Goal: Transaction & Acquisition: Obtain resource

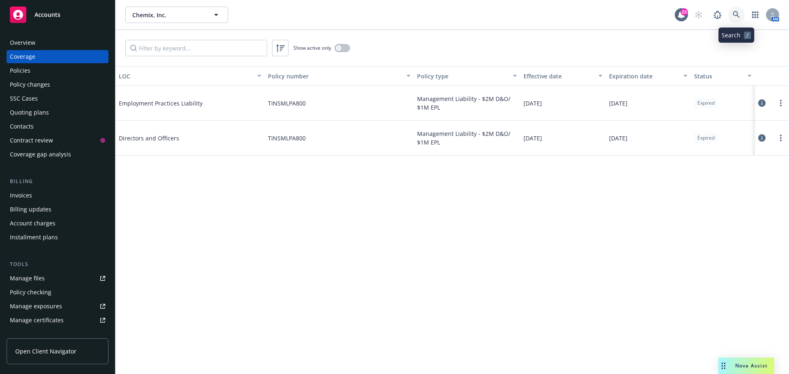
click at [739, 14] on icon at bounding box center [735, 14] width 7 height 7
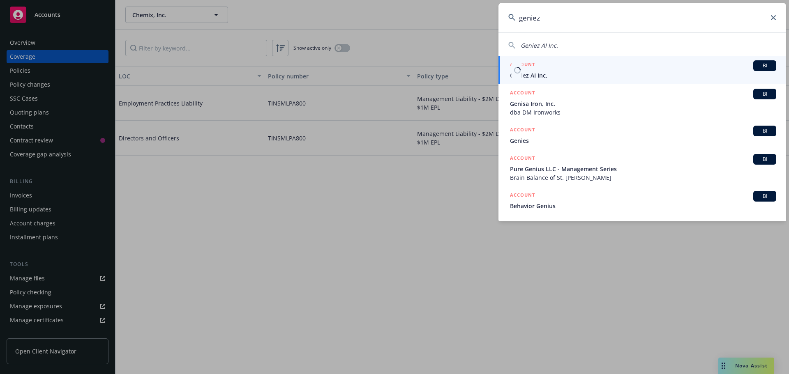
type input "geniez"
click at [525, 78] on span "Geniez AI Inc." at bounding box center [643, 75] width 266 height 9
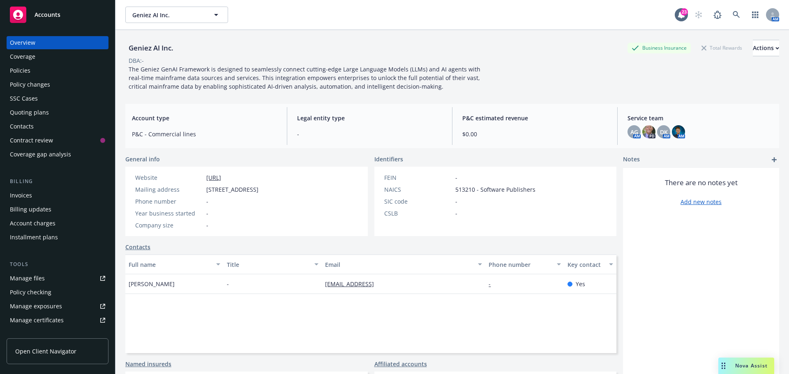
click at [27, 114] on div "Quoting plans" at bounding box center [29, 112] width 39 height 13
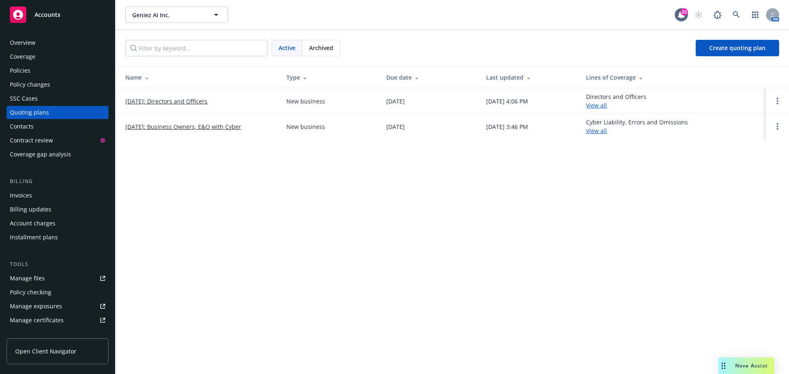
click at [173, 101] on link "[DATE]: Directors and Officers" at bounding box center [166, 101] width 82 height 9
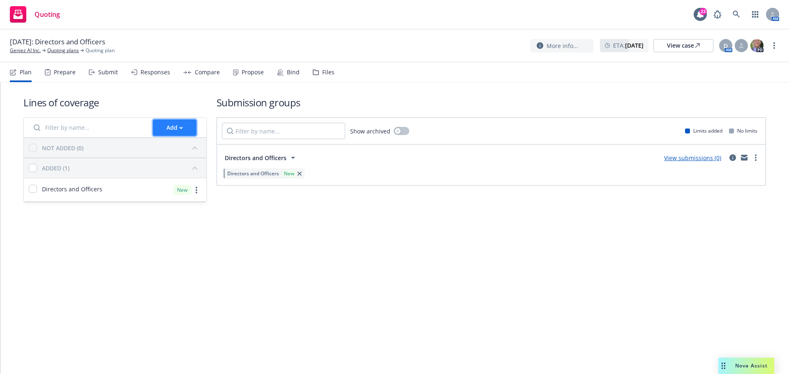
click at [180, 129] on icon "button" at bounding box center [181, 128] width 4 height 3
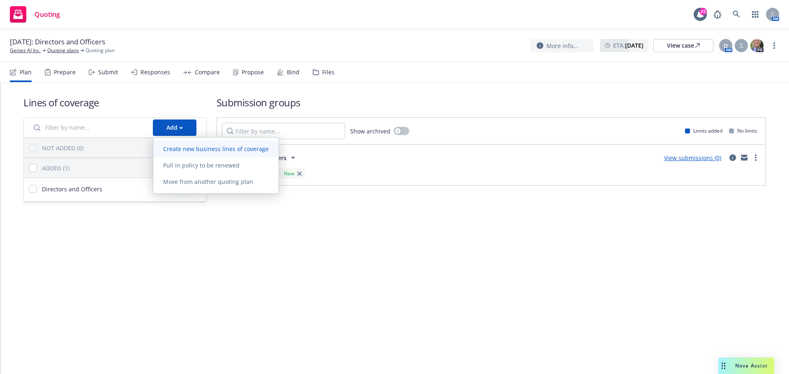
click at [184, 146] on span "Create new business lines of coverage" at bounding box center [215, 149] width 125 height 8
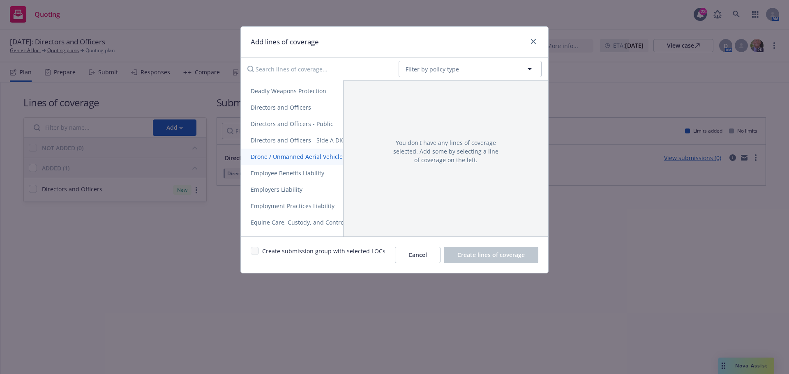
scroll to position [493, 0]
click at [292, 123] on span "Employment Practices Liability" at bounding box center [293, 124] width 104 height 8
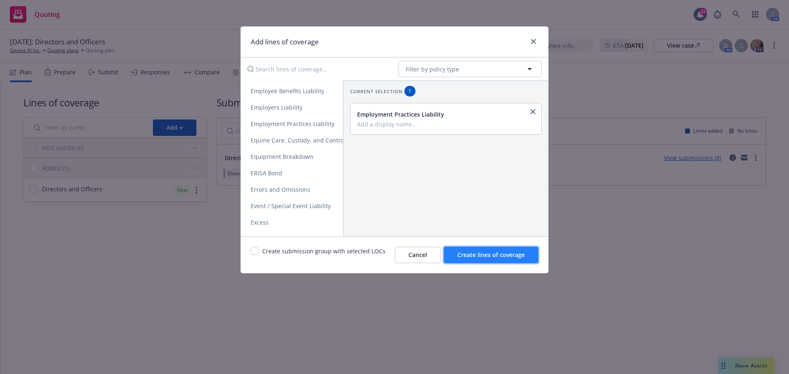
click at [479, 253] on span "Create lines of coverage" at bounding box center [490, 255] width 67 height 8
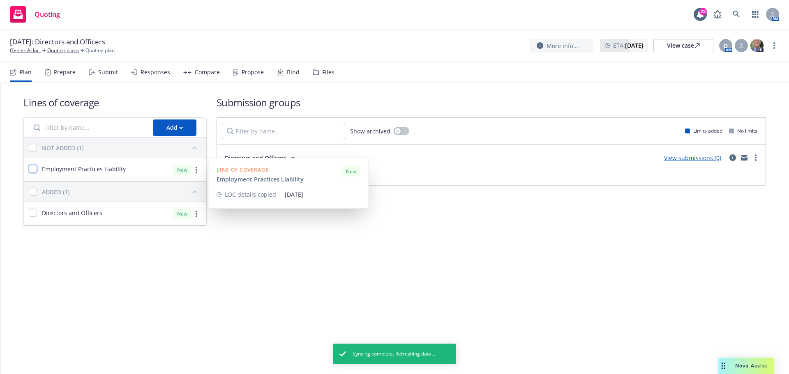
click at [33, 170] on input "checkbox" at bounding box center [33, 169] width 8 height 8
checkbox input "true"
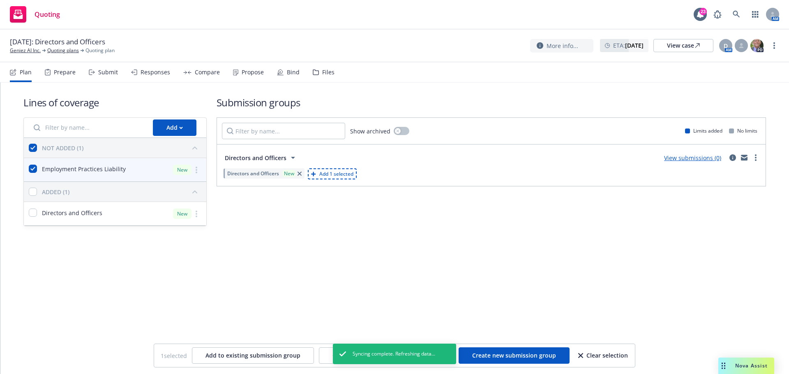
click at [350, 173] on span "Add 1 selected" at bounding box center [336, 173] width 34 height 7
checkbox input "false"
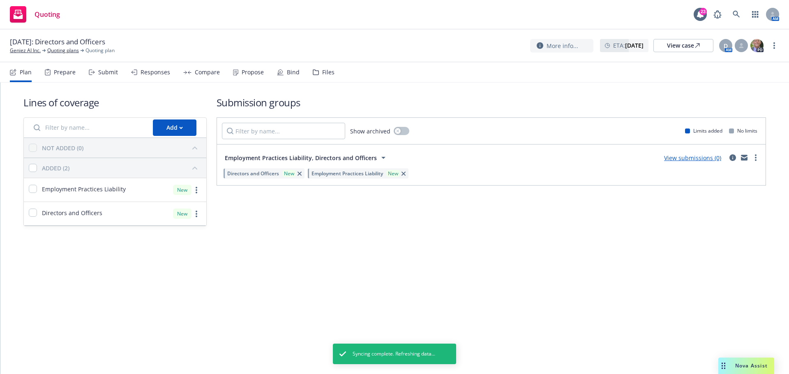
click at [691, 157] on link "View submissions (0)" at bounding box center [692, 158] width 57 height 8
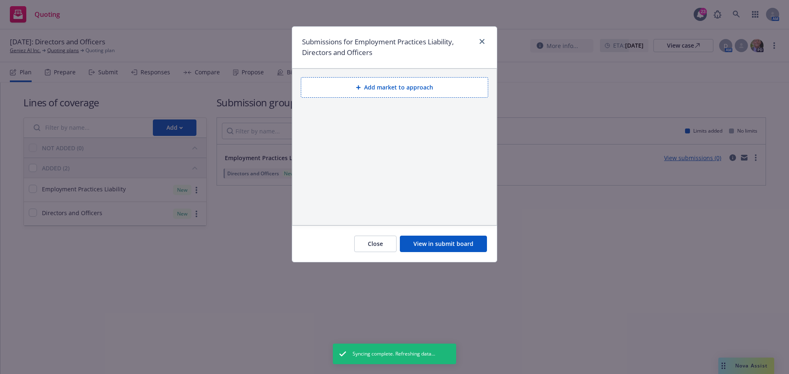
click at [375, 90] on button "Add market to approach" at bounding box center [394, 87] width 187 height 21
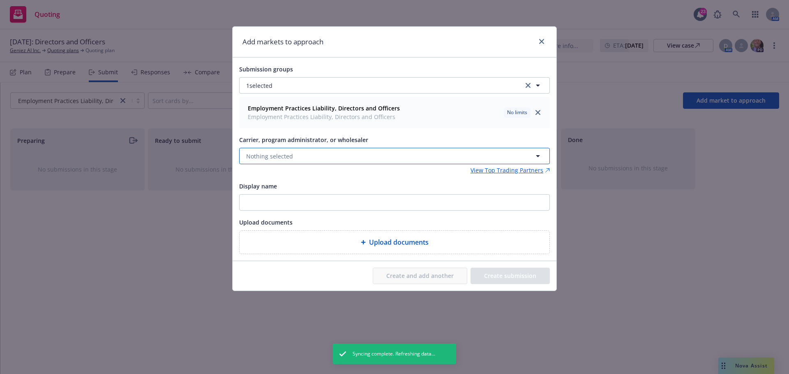
click at [264, 154] on span "Nothing selected" at bounding box center [269, 156] width 47 height 9
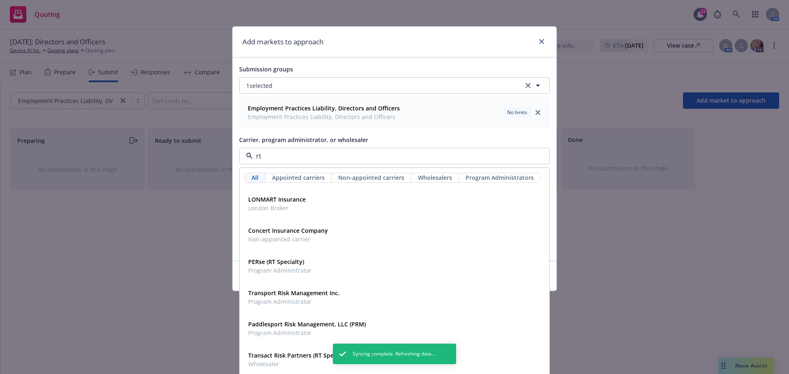
type input "rt s"
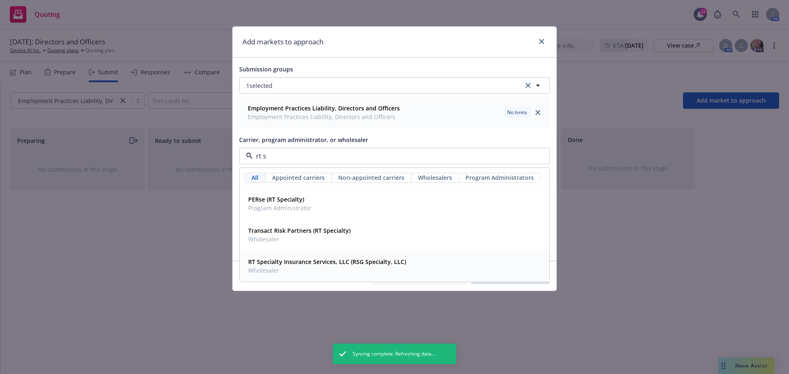
click at [293, 264] on strong "RT Specialty Insurance Services, LLC (RSG Specialty, LLC)" at bounding box center [327, 262] width 158 height 8
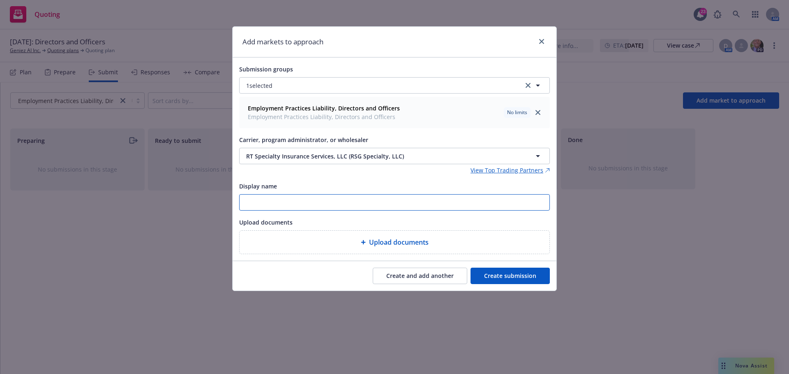
click at [273, 200] on input "Display name" at bounding box center [395, 203] width 310 height 16
click at [289, 203] on input "25-26 RT" at bounding box center [395, 203] width 310 height 16
paste input "Geniez AI, Inc. - NEW D&O-EPL submission (quotes at your earliest opportunity)"
drag, startPoint x: 492, startPoint y: 201, endPoint x: 240, endPoint y: 217, distance: 253.2
click at [240, 217] on div "Submission groups 1 selected Employment Practices Liability, Directors and Offi…" at bounding box center [394, 159] width 311 height 190
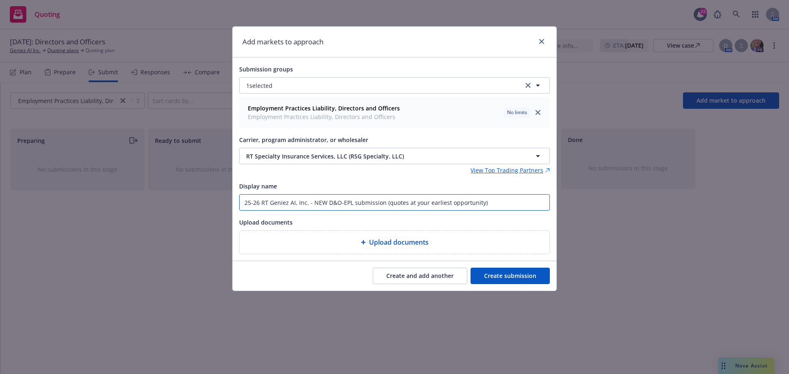
type input "25-26 RT Geniez AI, Inc. - NEW D&O-EPL submission (quotes at your earliest oppo…"
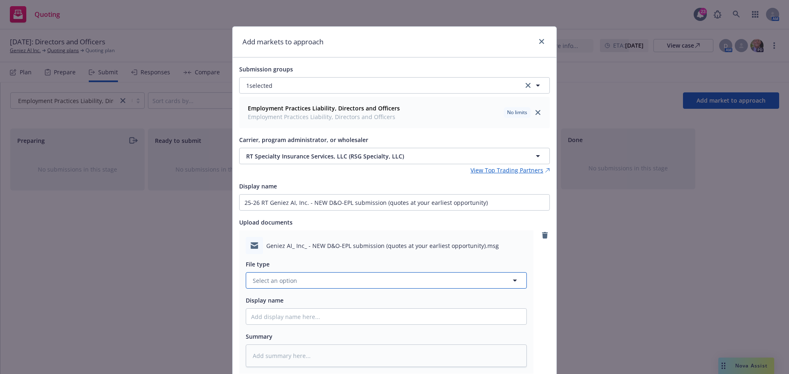
click at [297, 284] on button "Select an option" at bounding box center [386, 280] width 281 height 16
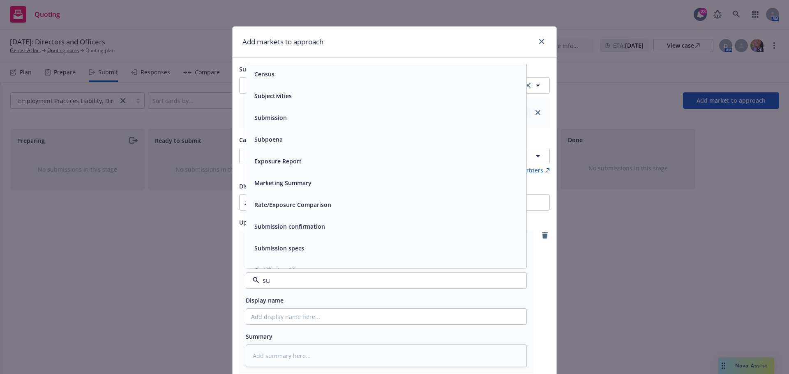
type input "sub"
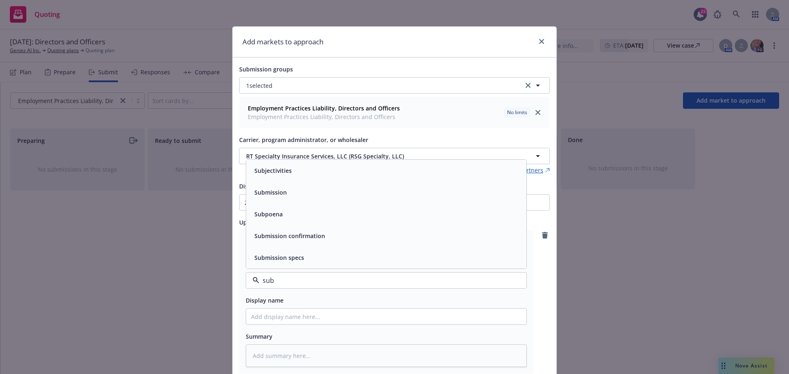
click at [301, 199] on div "Submission" at bounding box center [386, 193] width 280 height 22
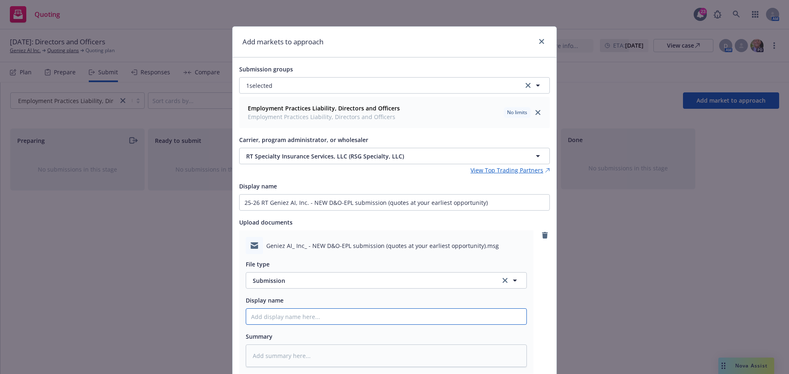
click at [280, 315] on input "Display name" at bounding box center [386, 317] width 280 height 16
paste input "25-26 RT Geniez AI, Inc. - NEW D&O-EPL submission (quotes at your earliest oppo…"
type textarea "x"
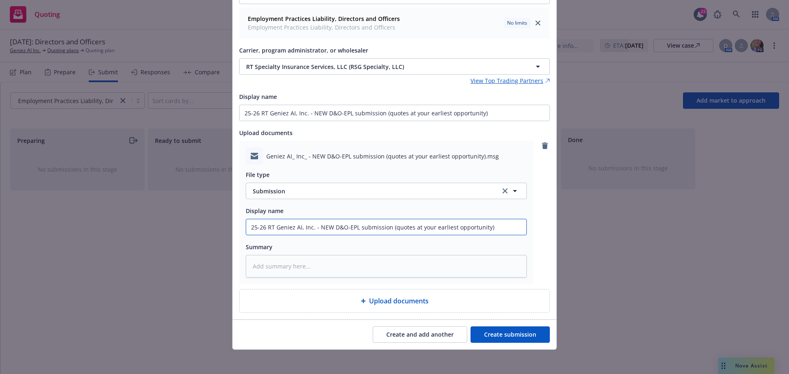
scroll to position [92, 0]
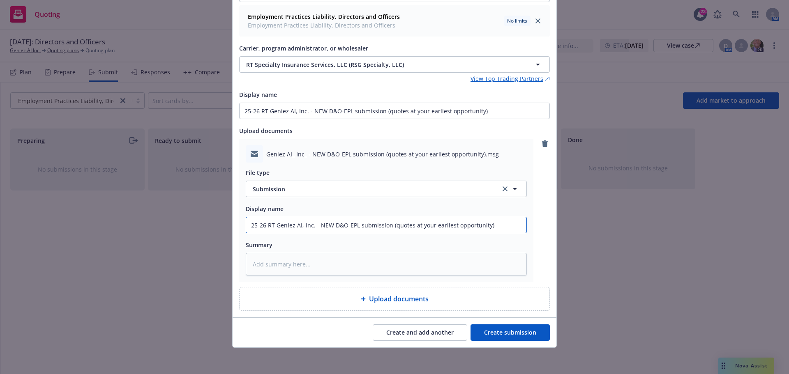
type input "25-26 RT Geniez AI, Inc. - NEW D&O-EPL submission (quotes at your earliest oppo…"
drag, startPoint x: 481, startPoint y: 335, endPoint x: 485, endPoint y: 347, distance: 12.4
click at [482, 335] on button "Create submission" at bounding box center [509, 333] width 79 height 16
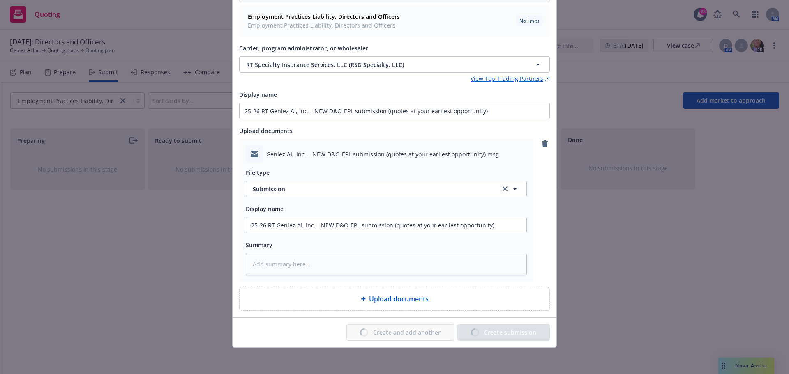
type textarea "x"
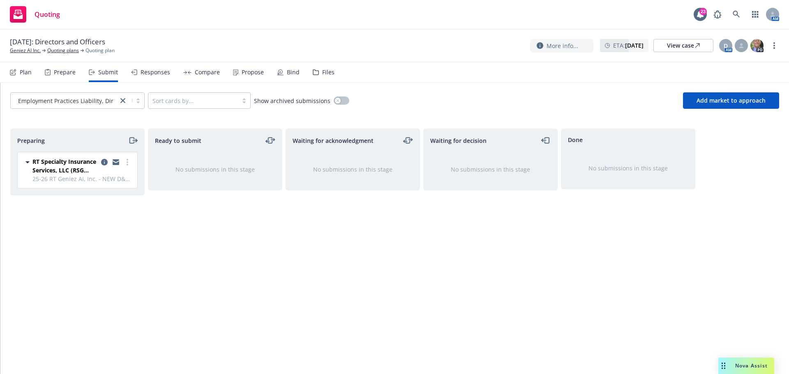
click at [138, 140] on div "Preparing" at bounding box center [78, 140] width 134 height 23
click at [135, 141] on icon "moveRight" at bounding box center [135, 141] width 4 height 0
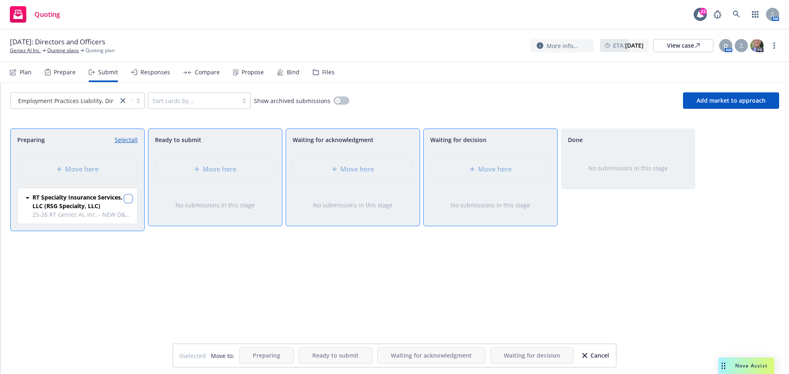
click at [128, 198] on input "checkbox" at bounding box center [128, 199] width 8 height 8
checkbox input "true"
click at [478, 166] on span "Move here" at bounding box center [495, 169] width 34 height 10
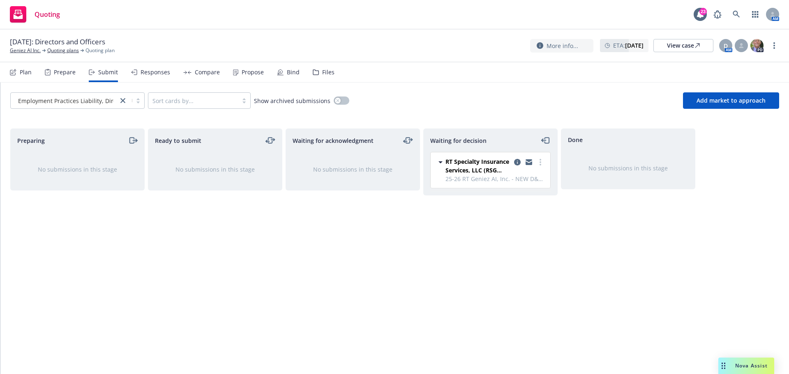
click at [24, 70] on div "Plan" at bounding box center [26, 72] width 12 height 7
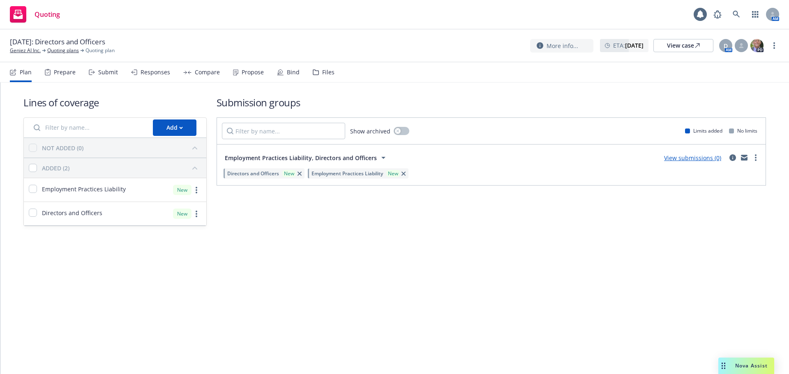
click at [323, 72] on div "Files" at bounding box center [328, 72] width 12 height 7
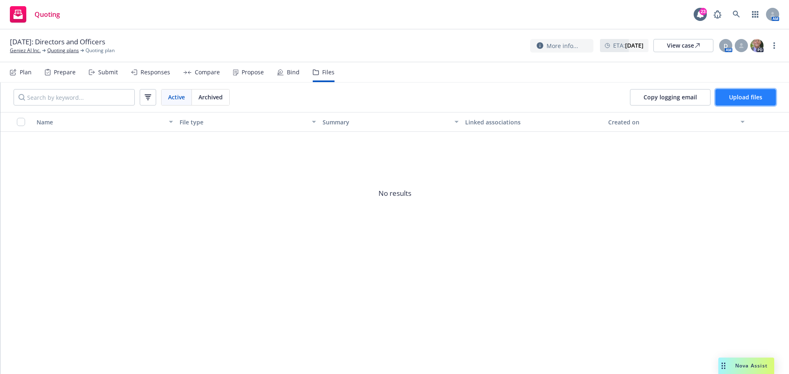
click at [743, 97] on span "Upload files" at bounding box center [745, 97] width 33 height 8
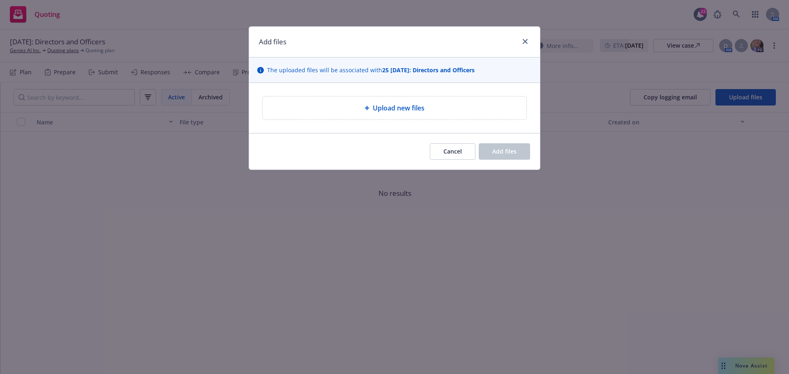
type textarea "x"
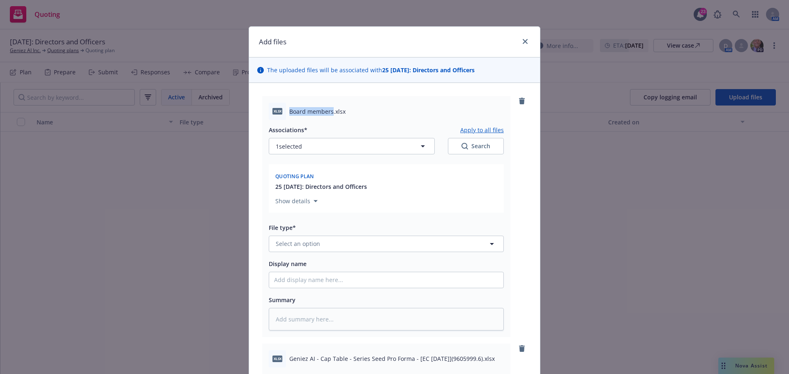
drag, startPoint x: 287, startPoint y: 110, endPoint x: 329, endPoint y: 106, distance: 42.1
click at [329, 106] on div "xlsx Board members.xlsx" at bounding box center [386, 111] width 235 height 17
copy span "Board members"
click at [286, 244] on span "Select an option" at bounding box center [298, 244] width 44 height 9
type input "other"
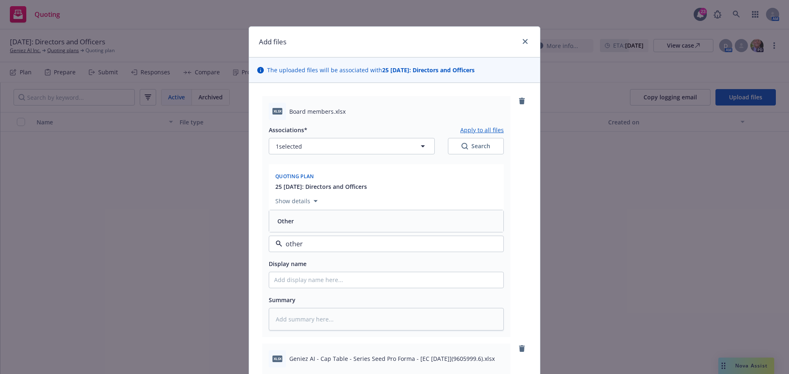
click at [288, 220] on span "Other" at bounding box center [285, 221] width 16 height 9
click at [283, 284] on input "Display name" at bounding box center [386, 280] width 234 height 16
paste input "Board members"
type textarea "x"
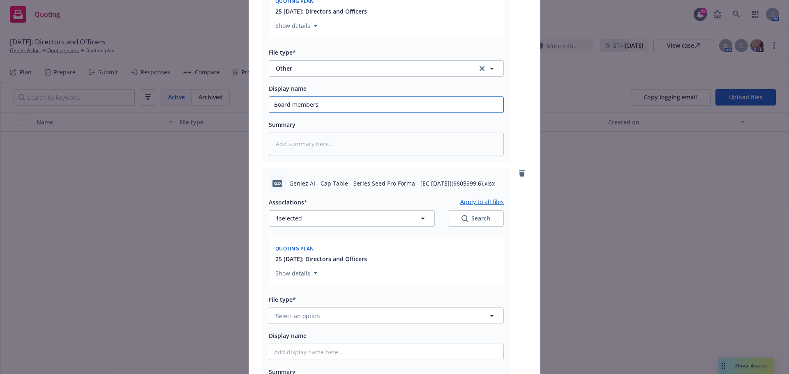
scroll to position [205, 0]
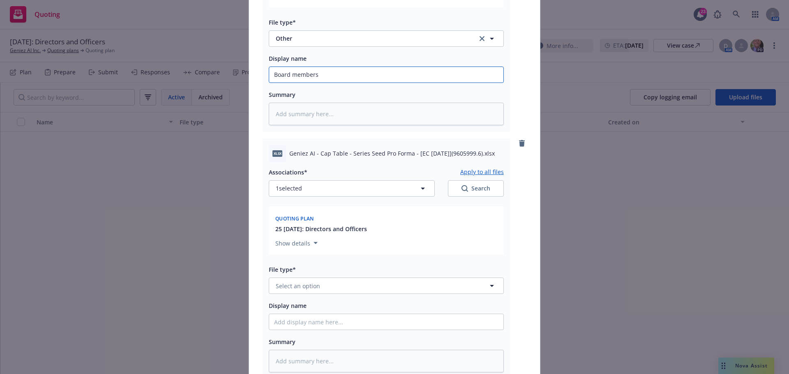
type input "Board members"
drag, startPoint x: 286, startPoint y: 155, endPoint x: 479, endPoint y: 145, distance: 192.5
click at [479, 145] on div "xlsx Geniez AI - Cap Table - Series Seed Pro Forma - [EC [DATE]](9605999.6).xlsx" at bounding box center [386, 153] width 235 height 17
copy span "Geniez AI - Cap Table - Series Seed Pro Forma - [EC [DATE]](9605999.6)"
click at [286, 287] on span "Select an option" at bounding box center [298, 286] width 44 height 9
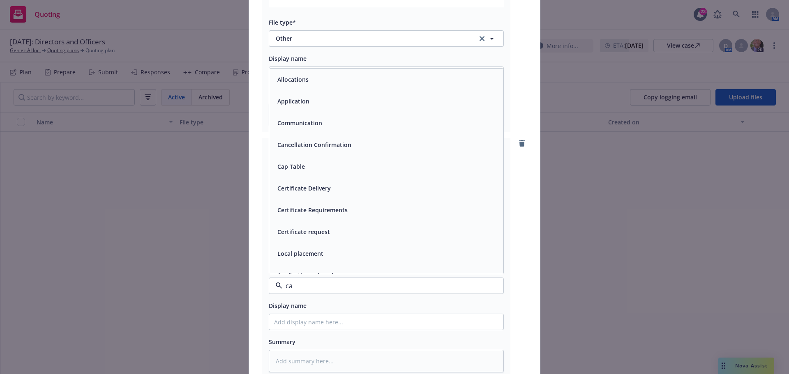
type input "cap"
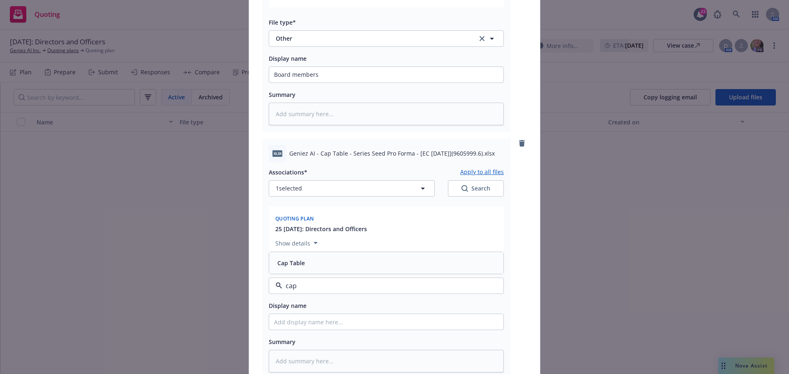
drag, startPoint x: 298, startPoint y: 260, endPoint x: 294, endPoint y: 274, distance: 14.8
click at [298, 260] on span "Cap Table" at bounding box center [291, 263] width 28 height 9
click at [297, 325] on input "Display name" at bounding box center [386, 322] width 234 height 16
paste input "Geniez AI - Cap Table - Series Seed Pro Forma - [EC [DATE]](9605999.6)"
type textarea "x"
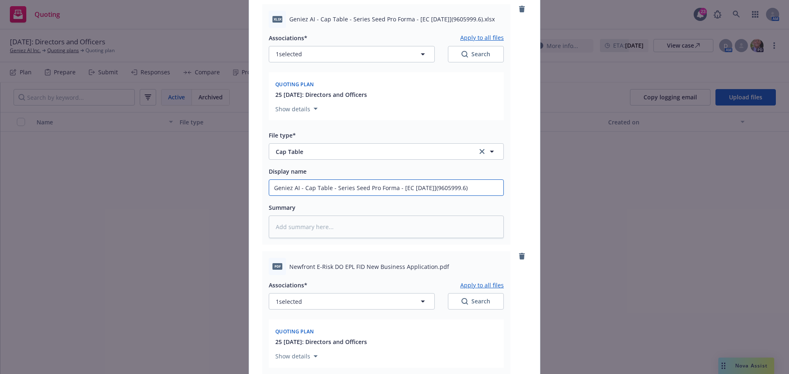
scroll to position [411, 0]
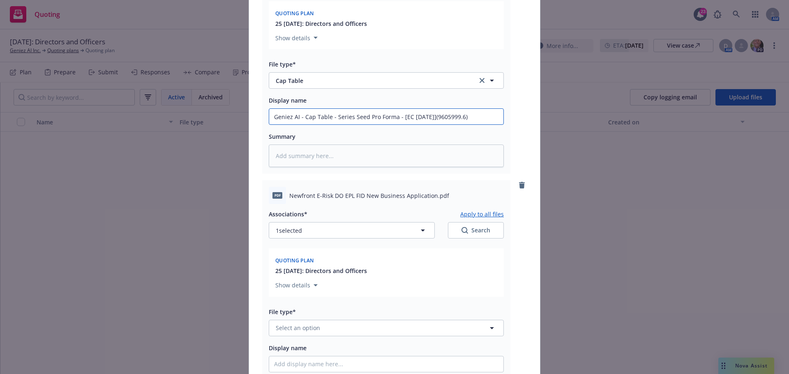
type input "Geniez AI - Cap Table - Series Seed Pro Forma - [EC [DATE]](9605999.6)"
drag, startPoint x: 287, startPoint y: 196, endPoint x: 430, endPoint y: 196, distance: 143.0
click at [430, 196] on span "Newfront E-Risk DO EPL FID New Business Application.pdf" at bounding box center [369, 195] width 160 height 9
copy span "Newfront E-Risk DO EPL FID New Business Application"
click at [290, 328] on span "Select an option" at bounding box center [298, 328] width 44 height 9
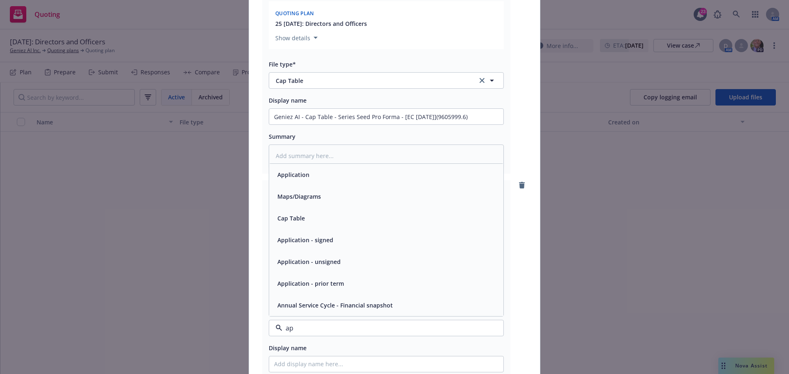
type input "app"
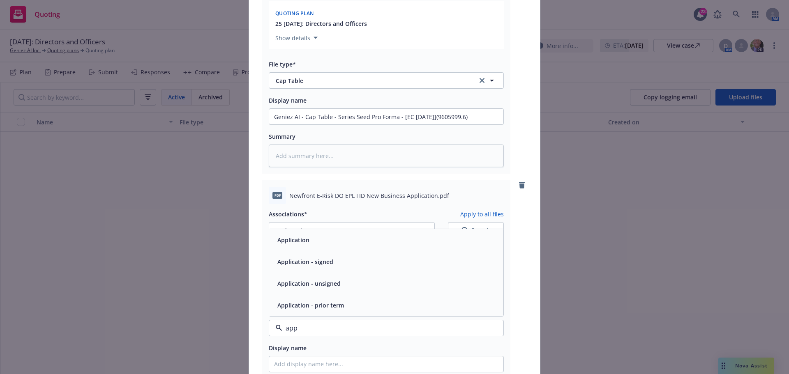
click at [348, 238] on div "Application" at bounding box center [386, 240] width 224 height 12
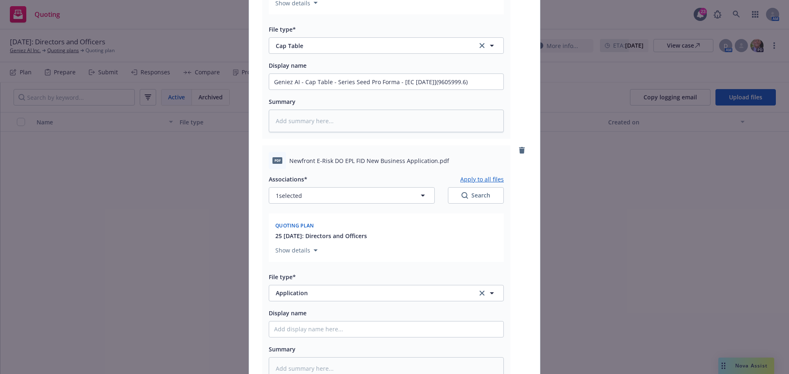
scroll to position [493, 0]
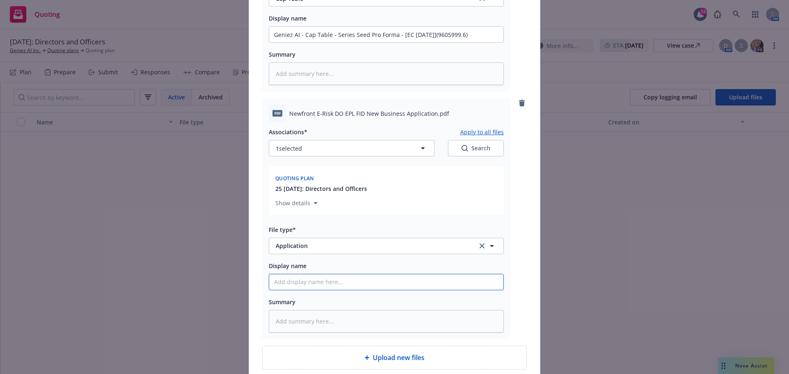
click at [290, 284] on input "Display name" at bounding box center [386, 282] width 234 height 16
paste input "Newfront E-Risk DO EPL FID New Business Application"
type textarea "x"
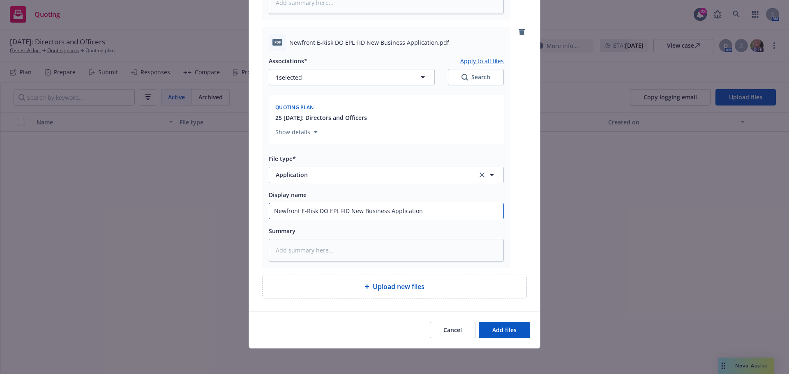
scroll to position [565, 0]
type input "Newfront E-Risk DO EPL FID New Business Application"
click at [488, 330] on button "Add files" at bounding box center [504, 329] width 51 height 16
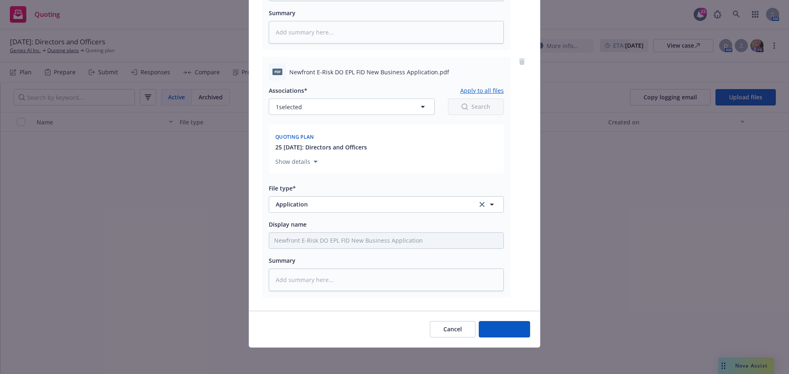
scroll to position [534, 0]
type textarea "x"
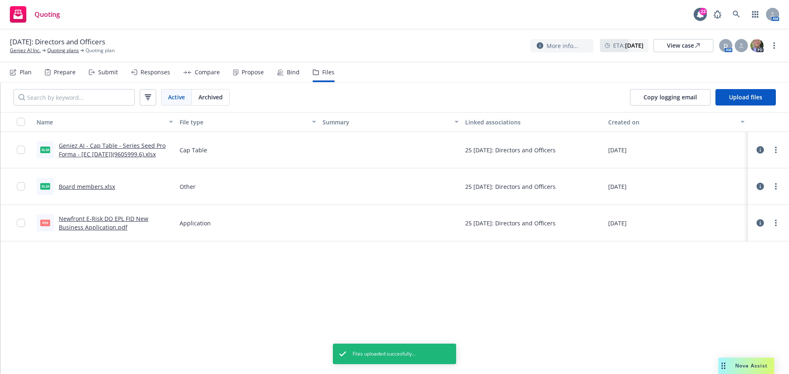
click at [24, 70] on div "Plan" at bounding box center [26, 72] width 12 height 7
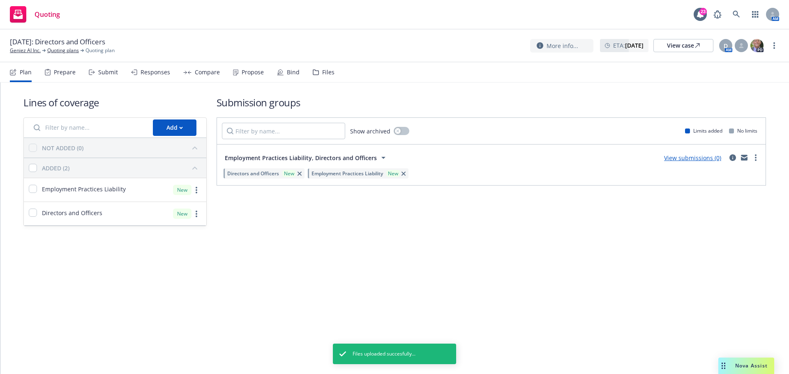
click at [703, 156] on link "View submissions (0)" at bounding box center [692, 158] width 57 height 8
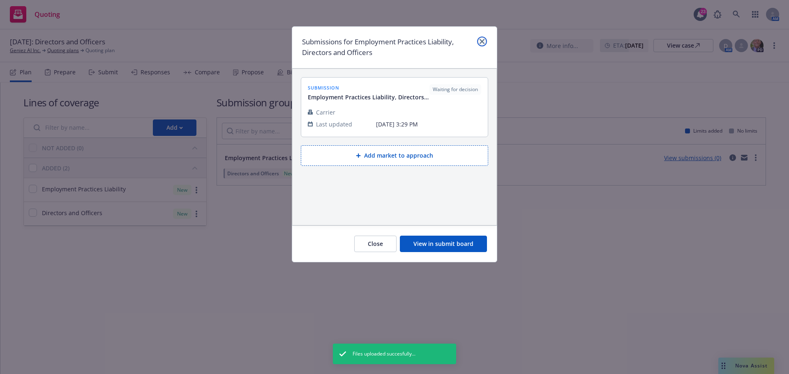
click at [485, 39] on link "close" at bounding box center [482, 42] width 10 height 10
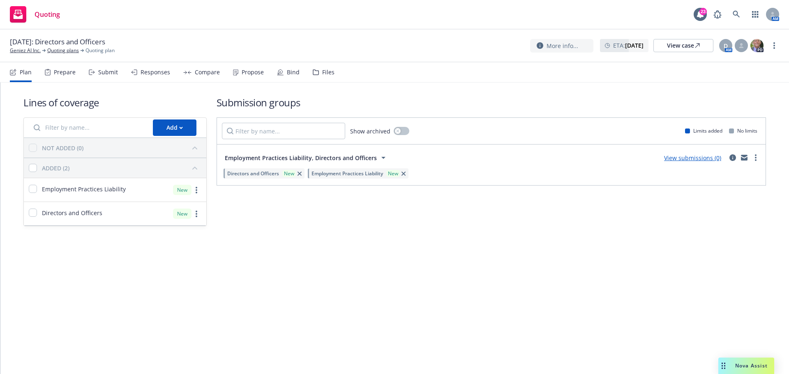
click at [330, 77] on div "Files" at bounding box center [324, 72] width 22 height 20
